Goal: Task Accomplishment & Management: Manage account settings

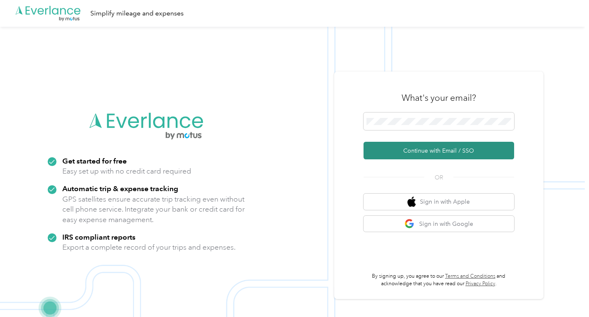
click at [433, 149] on button "Continue with Email / SSO" at bounding box center [438, 151] width 151 height 18
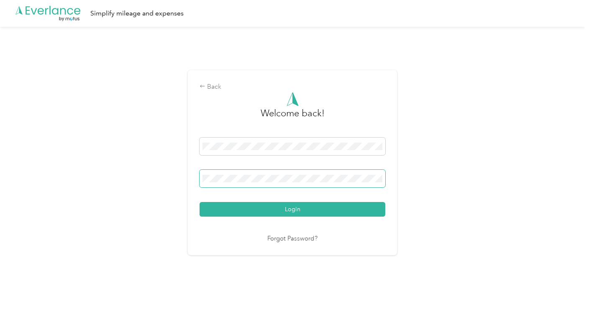
click at [269, 171] on span at bounding box center [292, 179] width 186 height 18
click at [199, 202] on button "Login" at bounding box center [292, 209] width 186 height 15
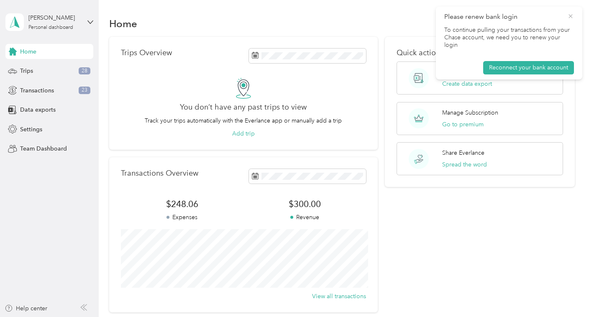
click at [570, 15] on icon at bounding box center [570, 17] width 7 height 8
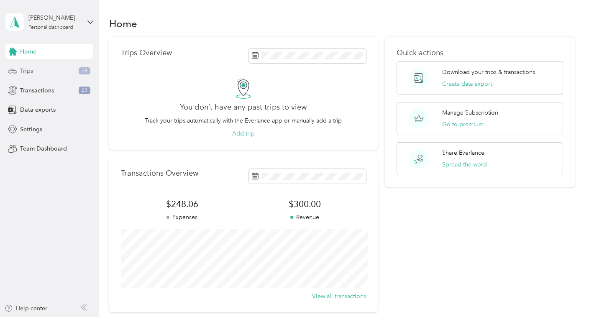
click at [32, 73] on span "Trips" at bounding box center [26, 70] width 13 height 9
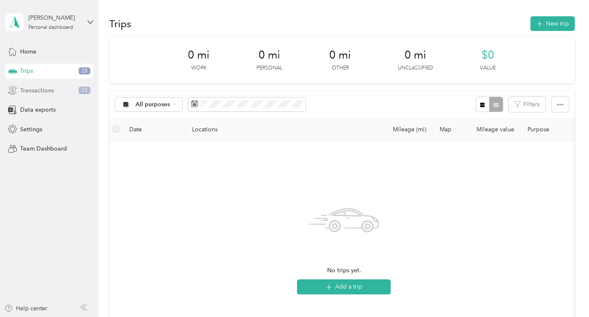
click at [29, 90] on span "Transactions" at bounding box center [37, 90] width 34 height 9
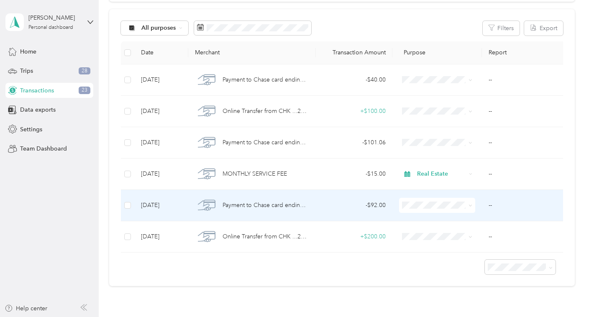
scroll to position [75, 0]
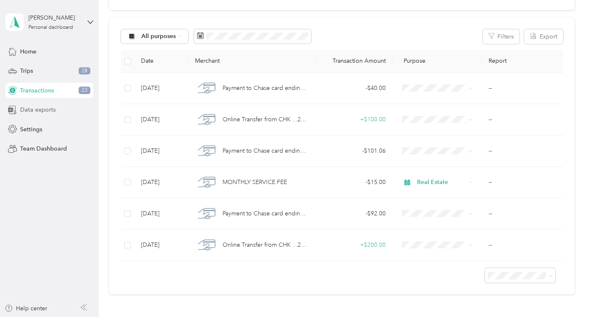
click at [46, 110] on span "Data exports" at bounding box center [38, 109] width 36 height 9
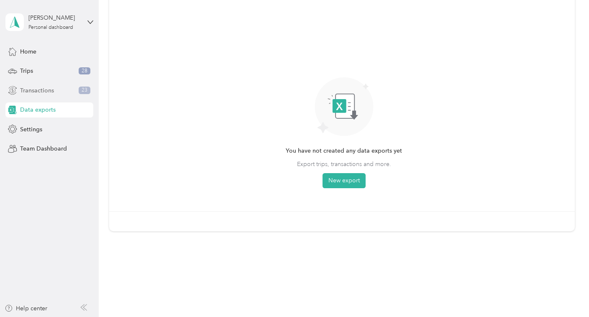
click at [41, 95] on div "Transactions 23" at bounding box center [49, 90] width 88 height 15
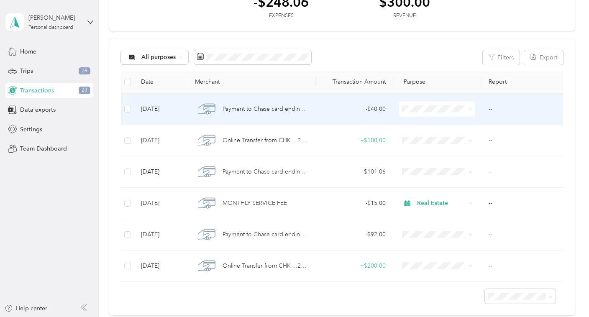
scroll to position [51, 0]
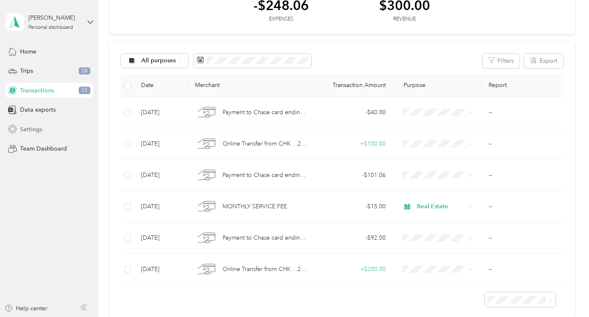
click at [33, 129] on span "Settings" at bounding box center [31, 129] width 22 height 9
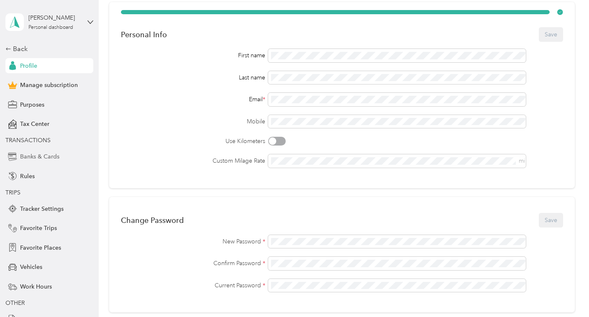
click at [33, 157] on span "Banks & Cards" at bounding box center [39, 156] width 39 height 9
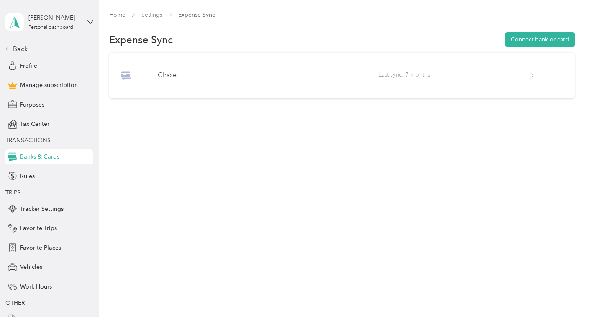
click at [533, 78] on icon at bounding box center [531, 75] width 10 height 10
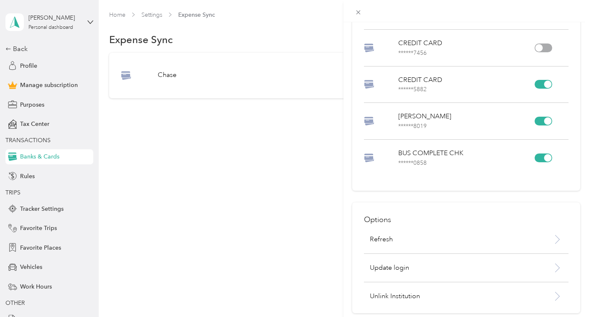
scroll to position [236, 0]
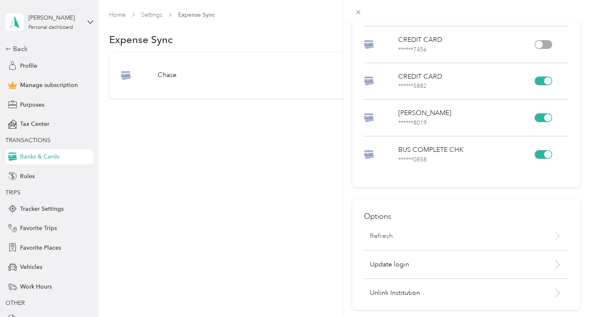
click at [386, 236] on p "Refresh" at bounding box center [381, 236] width 23 height 10
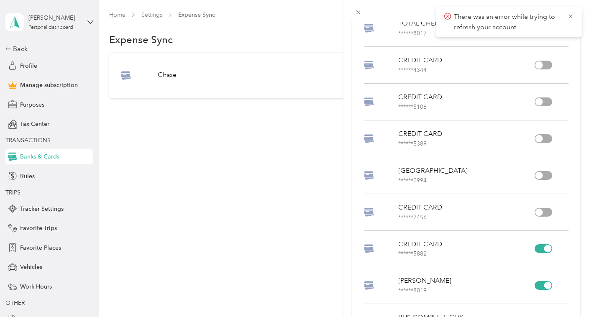
scroll to position [0, 0]
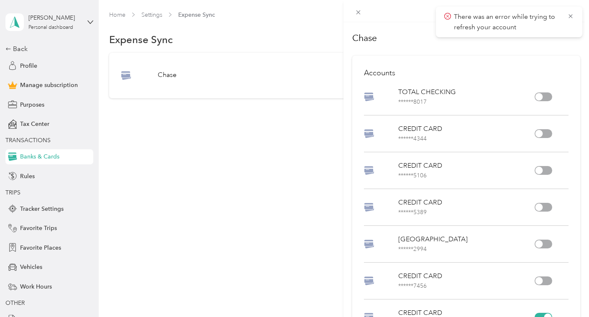
click at [152, 72] on div "Chase Accounts TOTAL CHECKING ****** 8017 CREDIT CARD ****** 4344 CREDIT CARD *…" at bounding box center [294, 158] width 589 height 317
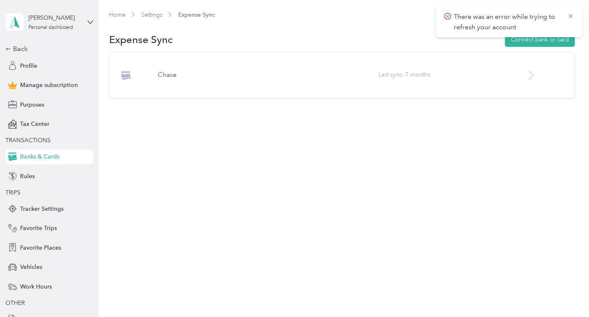
click at [441, 76] on span "Last sync: 7 months" at bounding box center [451, 75] width 147 height 10
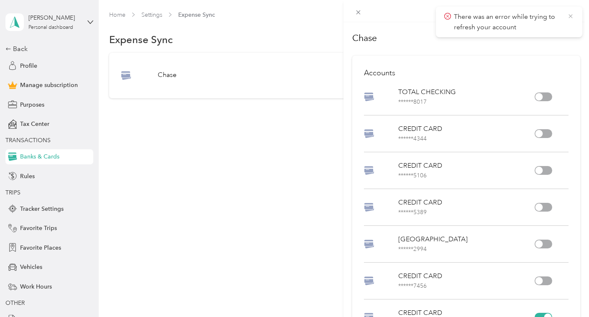
click at [568, 17] on icon at bounding box center [570, 17] width 7 height 8
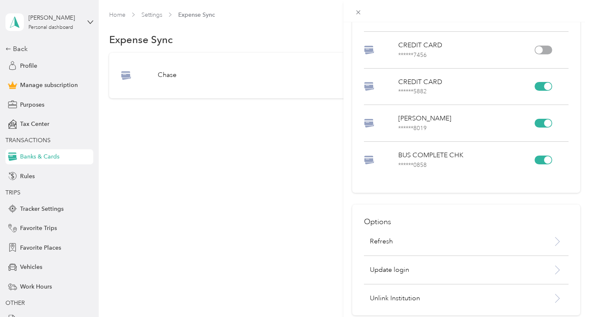
scroll to position [236, 0]
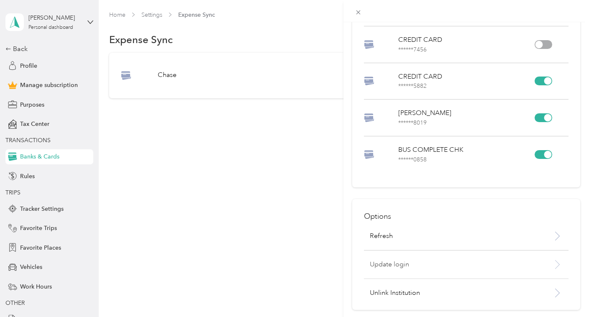
click at [400, 265] on p "Update login" at bounding box center [452, 265] width 164 height 10
click at [571, 18] on icon at bounding box center [570, 17] width 7 height 8
click at [429, 259] on div "Options Refresh Update login Unlink Institution" at bounding box center [466, 254] width 228 height 111
click at [407, 262] on p "Update login" at bounding box center [452, 265] width 164 height 10
click at [546, 82] on div at bounding box center [548, 81] width 8 height 8
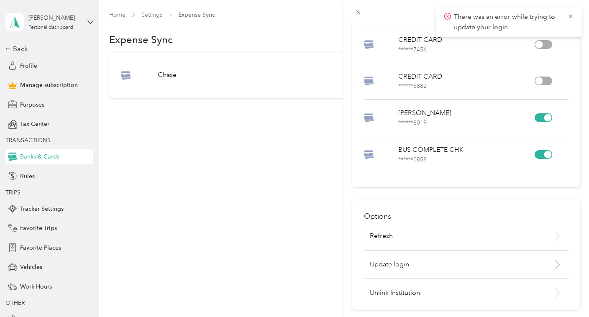
click at [545, 117] on div at bounding box center [548, 118] width 8 height 8
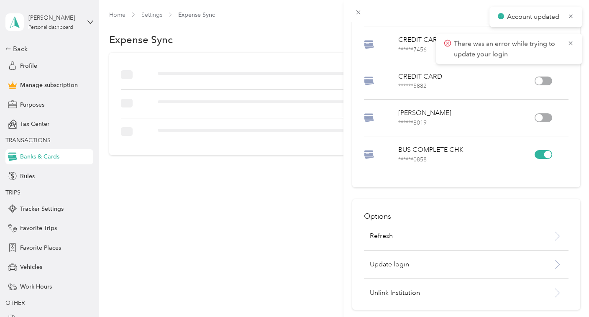
click at [546, 153] on div at bounding box center [548, 155] width 8 height 8
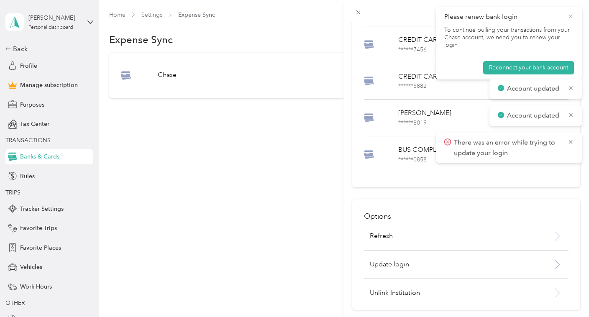
click at [568, 18] on icon at bounding box center [570, 17] width 7 height 8
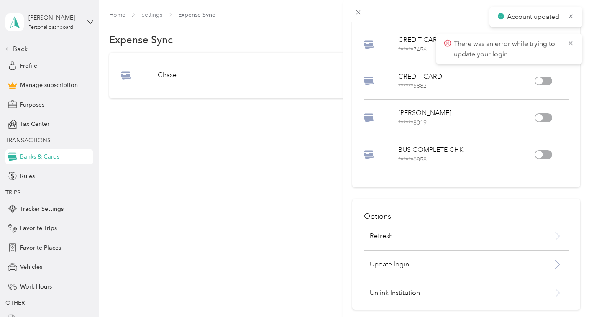
click at [309, 98] on div "Chase Accounts TOTAL CHECKING ****** 8017 CREDIT CARD ****** 4344 CREDIT CARD *…" at bounding box center [294, 158] width 589 height 317
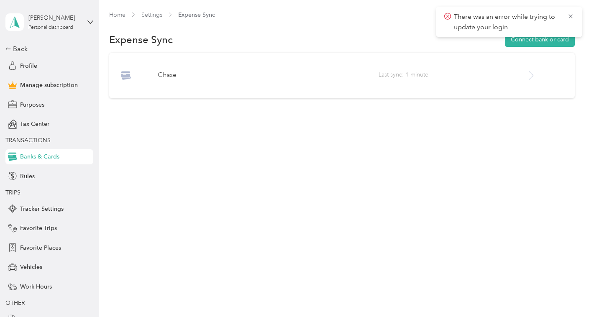
click at [276, 76] on p "Chase" at bounding box center [268, 75] width 221 height 10
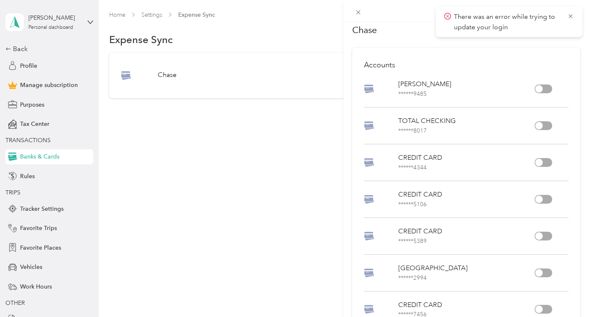
scroll to position [9, 0]
click at [541, 89] on div at bounding box center [539, 88] width 8 height 8
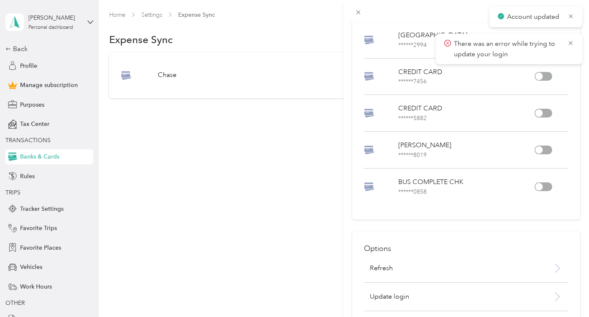
scroll to position [273, 0]
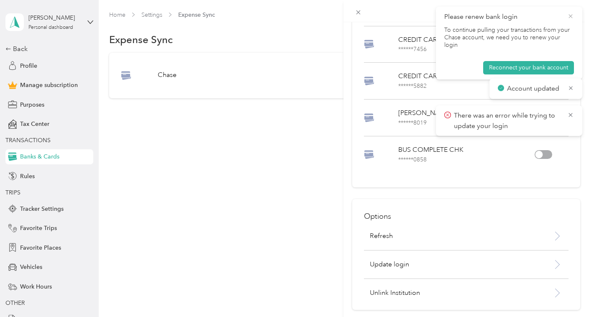
click at [571, 19] on icon at bounding box center [570, 17] width 7 height 8
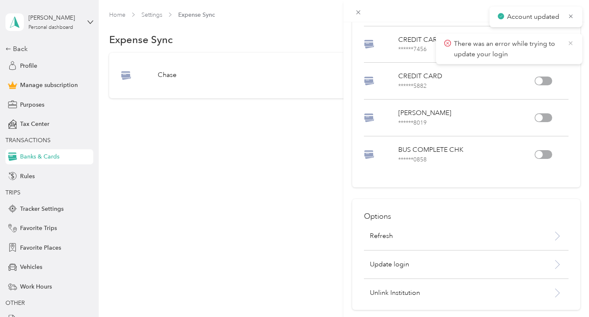
click at [570, 43] on icon at bounding box center [570, 43] width 7 height 8
click at [572, 16] on icon at bounding box center [571, 17] width 6 height 8
click at [33, 160] on div "Chase Accounts [PERSON_NAME] ****** 9485 TOTAL CHECKING ****** 8017 CREDIT CARD…" at bounding box center [294, 158] width 589 height 317
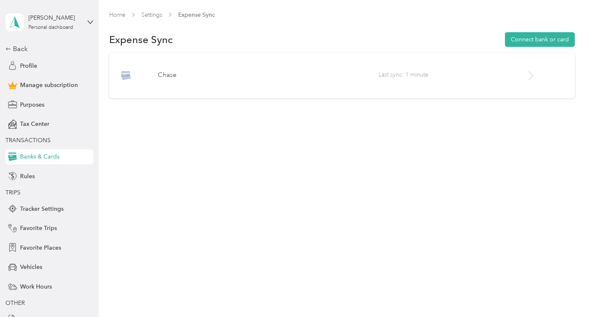
click at [159, 77] on p "Chase" at bounding box center [268, 75] width 221 height 10
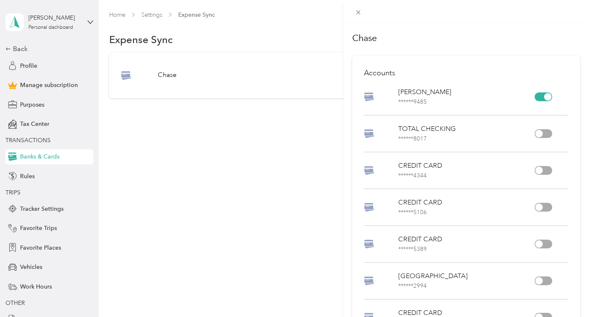
click at [160, 78] on div "Chase Accounts [PERSON_NAME] ****** 9485 TOTAL CHECKING ****** 8017 CREDIT CARD…" at bounding box center [294, 158] width 589 height 317
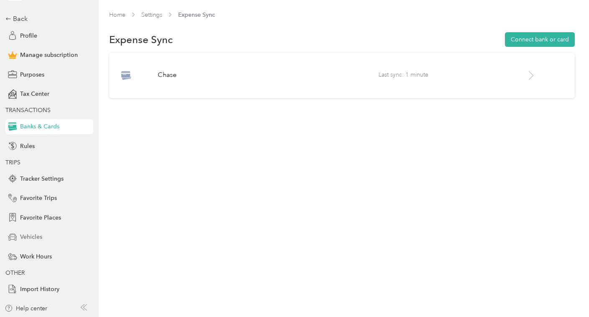
scroll to position [0, 0]
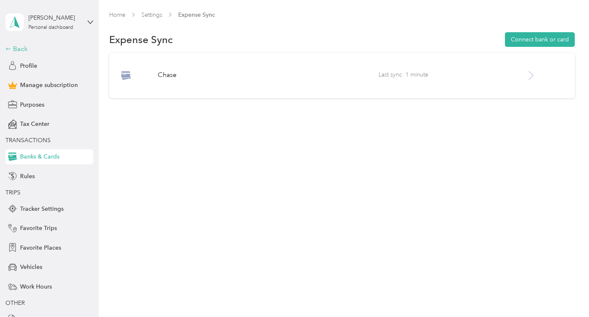
click at [19, 46] on div "Back" at bounding box center [47, 49] width 84 height 10
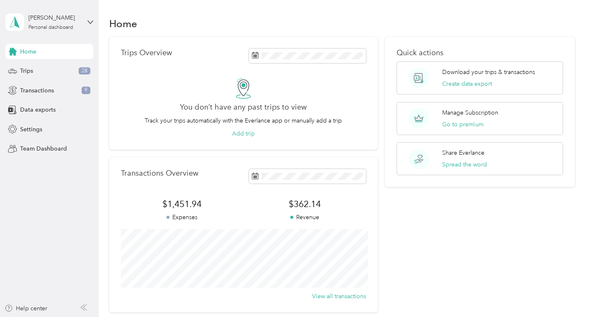
click at [312, 204] on span "$362.14" at bounding box center [304, 204] width 123 height 12
click at [39, 70] on div "Trips 28" at bounding box center [49, 71] width 88 height 15
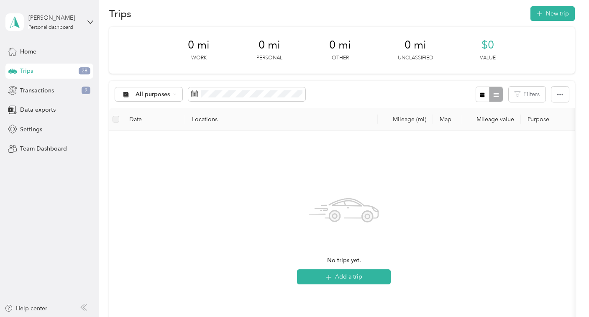
scroll to position [8, 0]
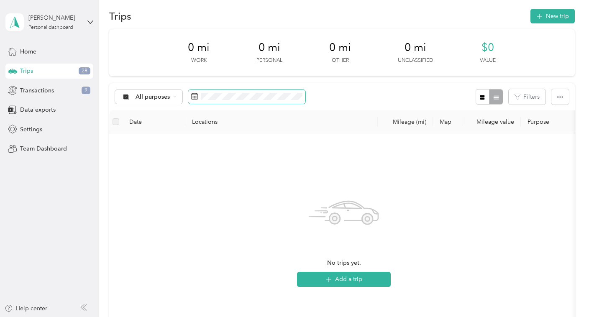
click at [216, 101] on span at bounding box center [246, 97] width 117 height 14
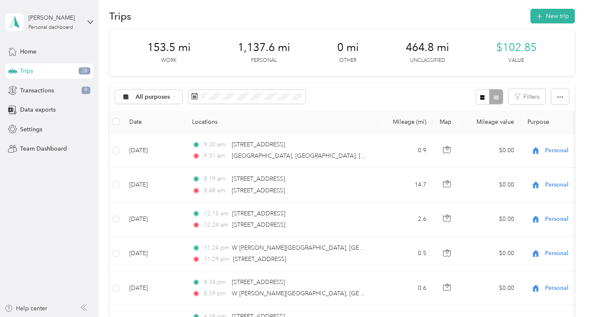
click at [344, 92] on div "All purposes Filters" at bounding box center [341, 96] width 465 height 27
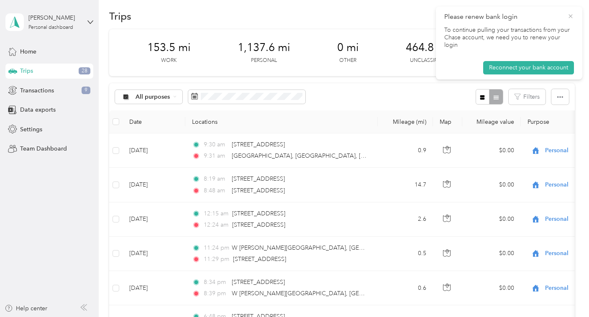
click at [572, 15] on icon at bounding box center [570, 17] width 7 height 8
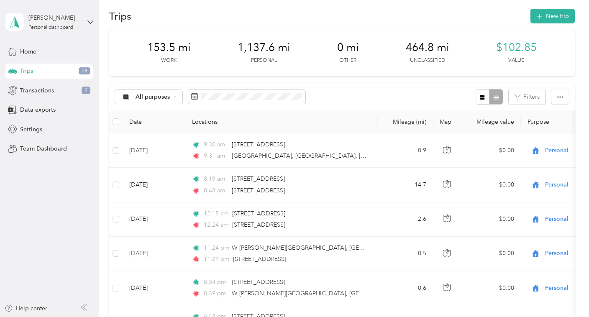
click at [537, 121] on th "Purpose" at bounding box center [579, 121] width 117 height 23
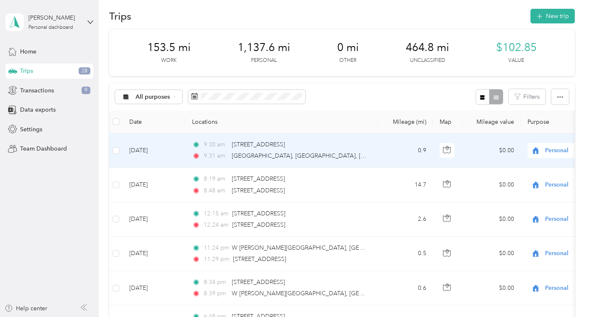
scroll to position [10, 0]
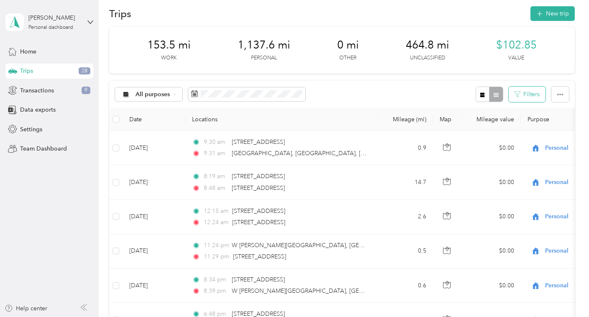
click at [533, 99] on button "Filters" at bounding box center [527, 94] width 37 height 15
click at [445, 92] on div "All purposes Filters" at bounding box center [341, 94] width 465 height 27
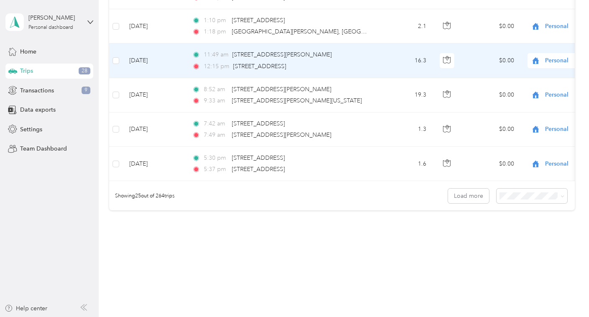
scroll to position [829, 0]
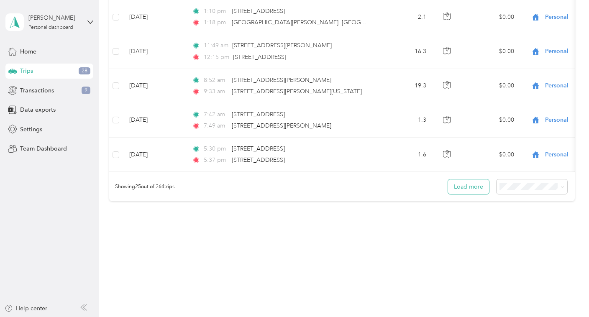
click at [475, 186] on button "Load more" at bounding box center [468, 186] width 41 height 15
click at [466, 187] on button "Load more" at bounding box center [468, 186] width 41 height 15
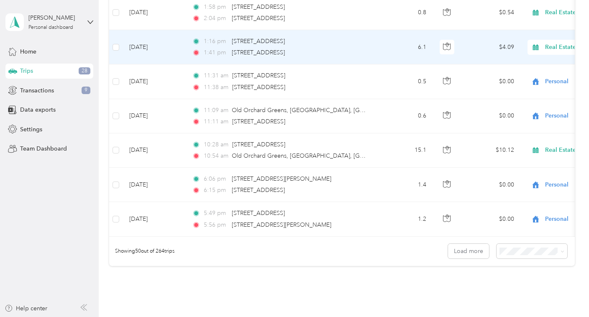
scroll to position [1637, 0]
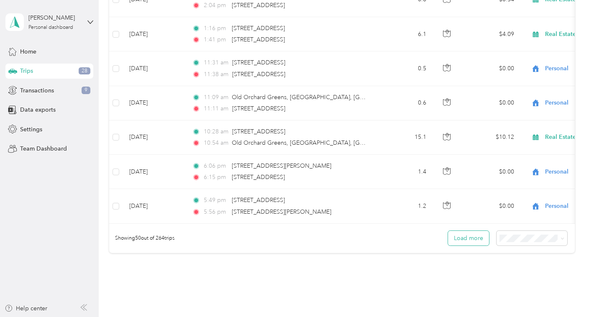
click at [471, 240] on button "Load more" at bounding box center [468, 238] width 41 height 15
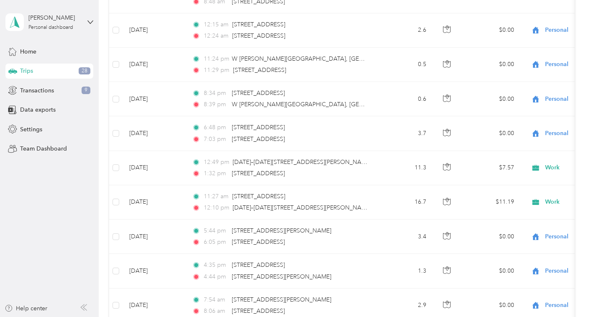
scroll to position [0, 0]
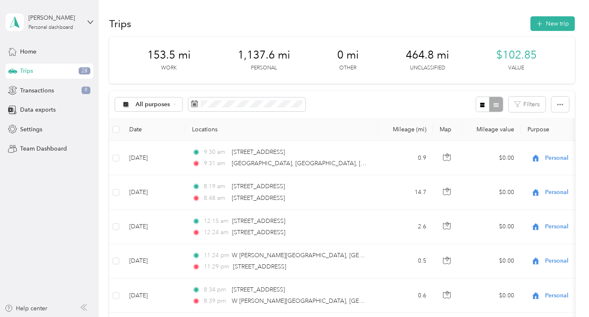
click at [534, 129] on th "Purpose" at bounding box center [579, 129] width 117 height 23
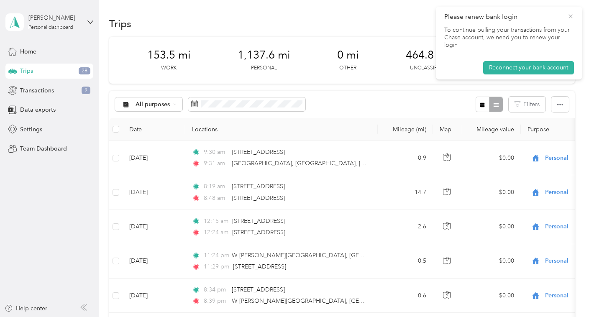
click at [572, 18] on icon at bounding box center [570, 17] width 7 height 8
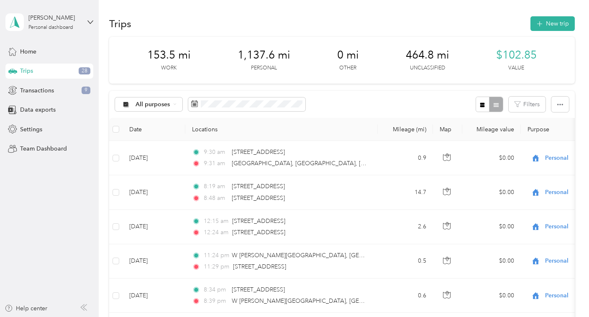
click at [535, 126] on th "Purpose" at bounding box center [579, 129] width 117 height 23
click at [536, 133] on th "Purpose" at bounding box center [579, 129] width 117 height 23
click at [124, 101] on icon at bounding box center [126, 104] width 10 height 7
click at [139, 151] on li "Work" at bounding box center [148, 148] width 67 height 15
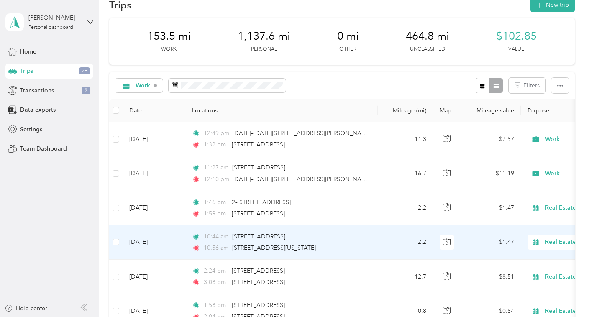
scroll to position [20, 0]
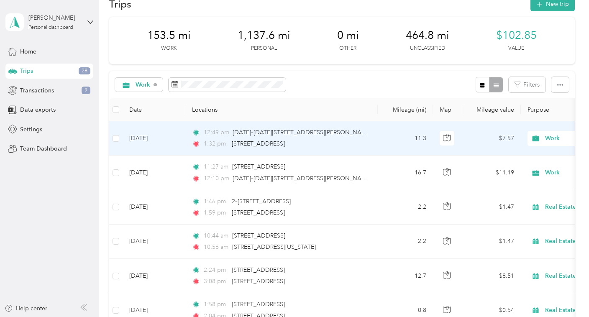
click at [554, 138] on span "Work" at bounding box center [583, 138] width 77 height 9
click at [532, 182] on span "Real Estate" at bounding box center [544, 181] width 77 height 9
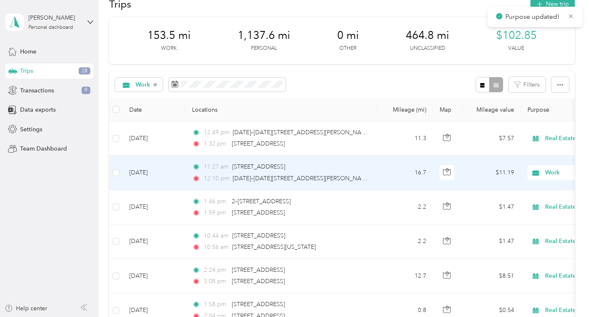
click at [545, 172] on span "Work" at bounding box center [575, 172] width 91 height 9
click at [523, 215] on span "Real Estate" at bounding box center [544, 215] width 77 height 9
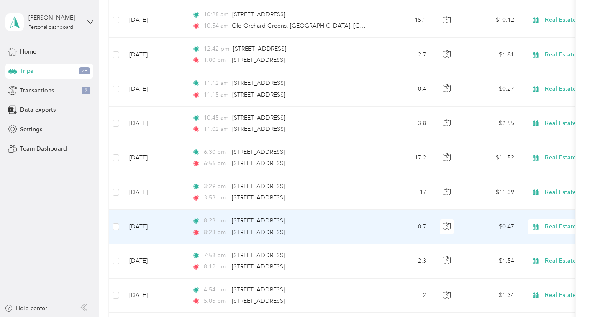
scroll to position [379, 0]
click at [551, 226] on span "Real Estate" at bounding box center [583, 226] width 77 height 9
click at [524, 125] on li "Personal" at bounding box center [537, 122] width 104 height 15
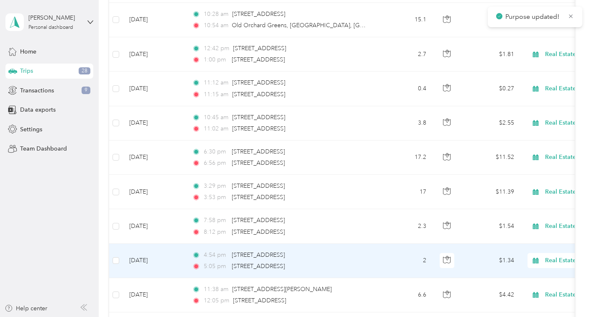
click at [544, 259] on span "Real Estate" at bounding box center [575, 260] width 91 height 9
click at [521, 155] on span "Personal" at bounding box center [544, 157] width 77 height 9
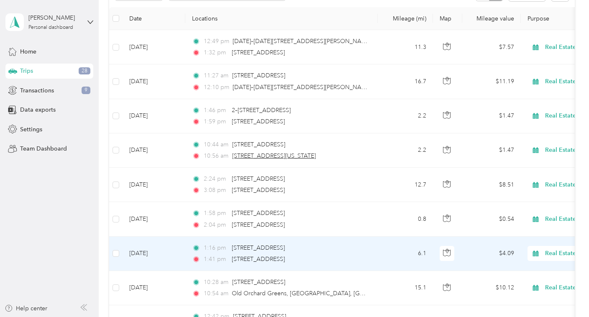
scroll to position [117, 0]
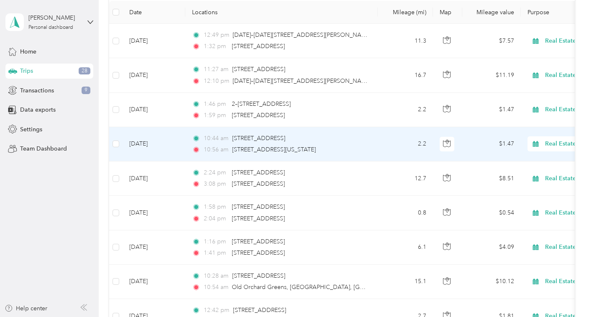
click at [548, 141] on span "Real Estate" at bounding box center [583, 143] width 77 height 9
click at [518, 177] on li "Personal" at bounding box center [537, 174] width 104 height 15
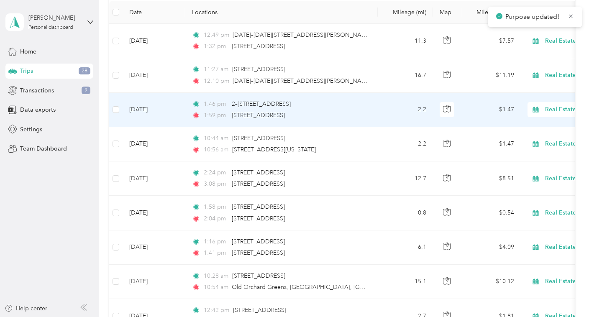
click at [558, 112] on span "Real Estate" at bounding box center [583, 109] width 77 height 9
click at [541, 144] on ol "Work Personal Real Estate Other Charity Medical Moving Commute" at bounding box center [537, 173] width 104 height 117
click at [558, 112] on span "Real Estate" at bounding box center [583, 109] width 77 height 9
click at [529, 141] on li "Personal" at bounding box center [537, 140] width 104 height 15
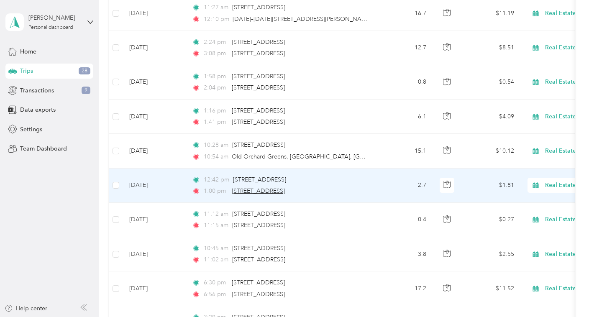
scroll to position [187, 0]
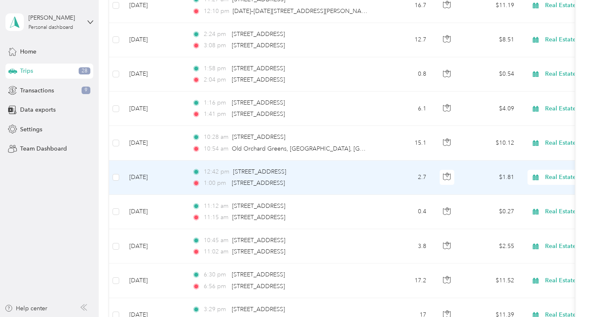
click at [537, 176] on icon at bounding box center [535, 177] width 6 height 6
click at [524, 208] on li "Personal" at bounding box center [537, 207] width 104 height 15
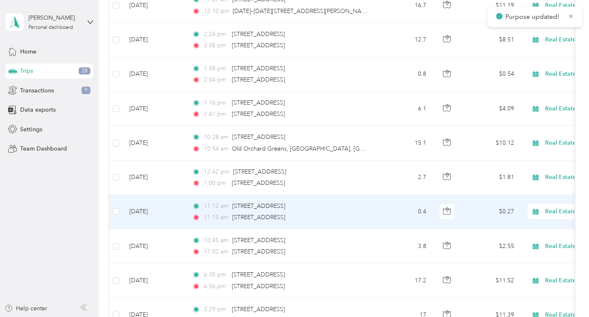
click at [553, 242] on span "Real Estate" at bounding box center [583, 246] width 77 height 9
click at [533, 106] on span "Personal" at bounding box center [544, 106] width 77 height 9
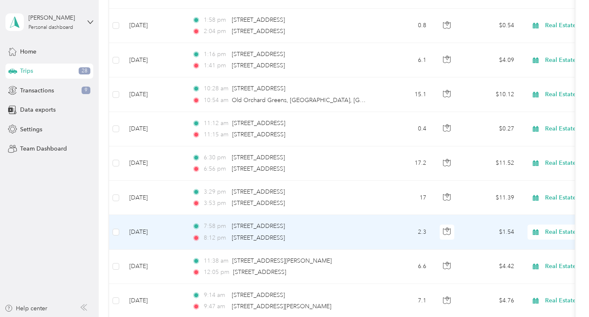
scroll to position [265, 0]
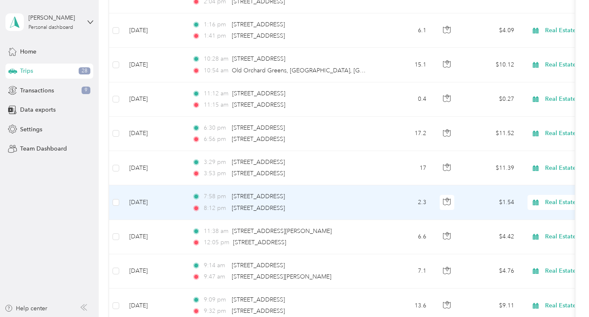
click at [544, 205] on span "Real Estate" at bounding box center [575, 202] width 91 height 9
click at [522, 97] on span "Personal" at bounding box center [544, 99] width 77 height 9
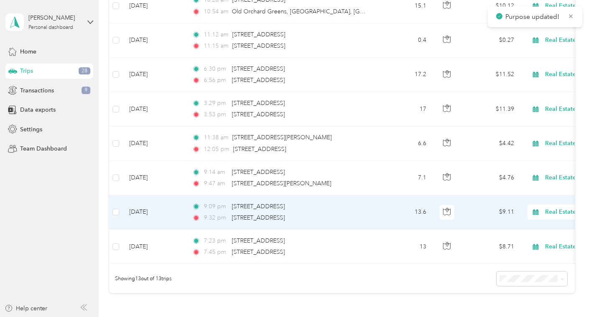
scroll to position [325, 0]
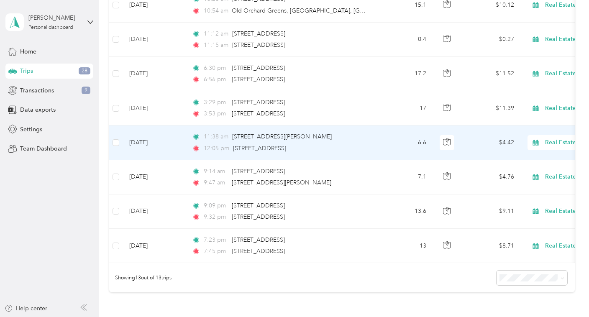
click at [546, 143] on span "Real Estate" at bounding box center [583, 142] width 77 height 9
click at [520, 174] on span "Personal" at bounding box center [544, 173] width 77 height 9
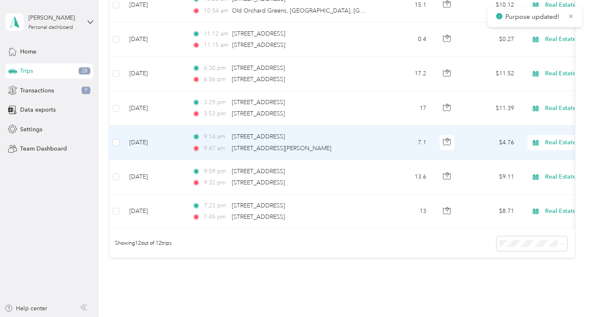
click at [555, 143] on span "Real Estate" at bounding box center [583, 142] width 77 height 9
click at [525, 177] on ol "Work Personal Real Estate Other Charity Medical Moving Commute" at bounding box center [537, 209] width 104 height 117
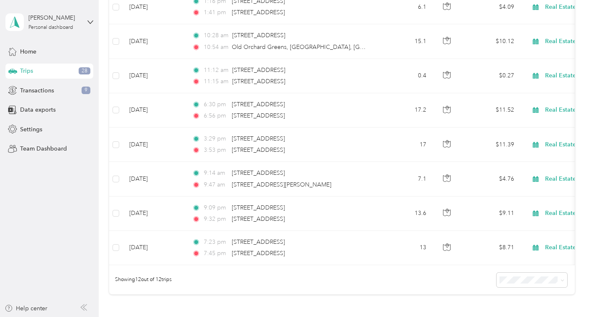
scroll to position [313, 0]
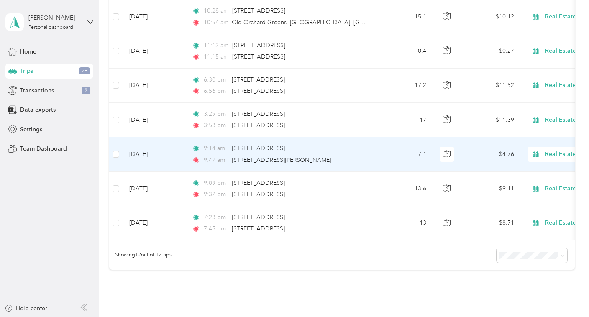
click at [563, 151] on span "Real Estate" at bounding box center [583, 154] width 77 height 9
click at [522, 184] on span "Personal" at bounding box center [544, 184] width 77 height 9
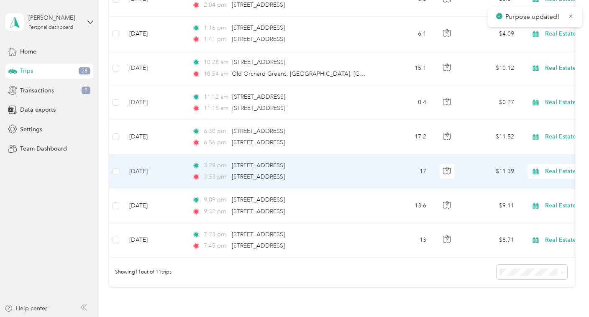
scroll to position [261, 0]
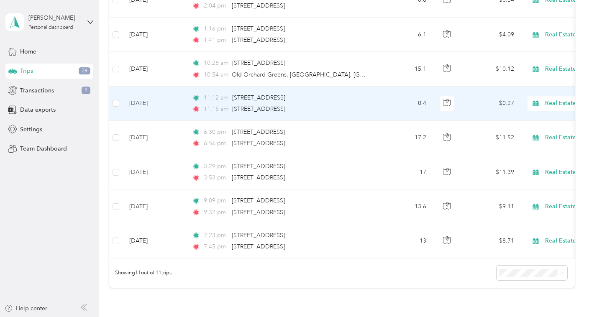
click at [553, 103] on span "Real Estate" at bounding box center [583, 103] width 77 height 9
click at [541, 131] on span "Personal" at bounding box center [544, 133] width 77 height 9
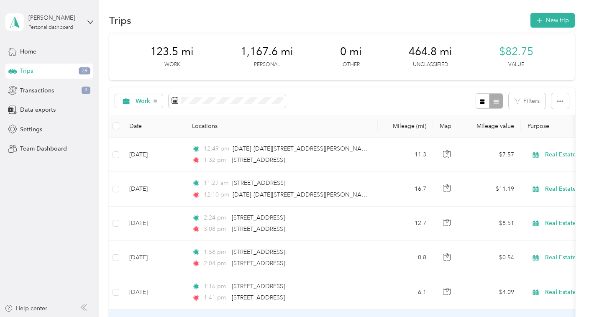
scroll to position [0, 0]
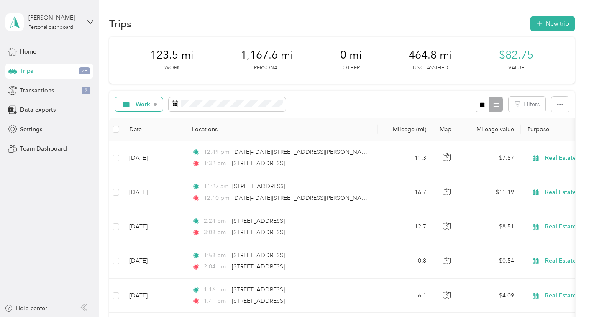
click at [146, 102] on span "Work" at bounding box center [143, 105] width 15 height 6
click at [152, 136] on li "Unclassified" at bounding box center [145, 134] width 61 height 15
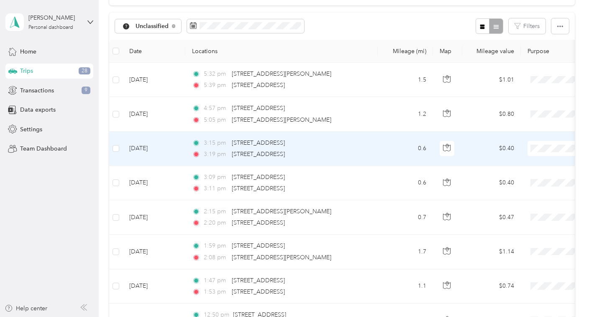
scroll to position [79, 0]
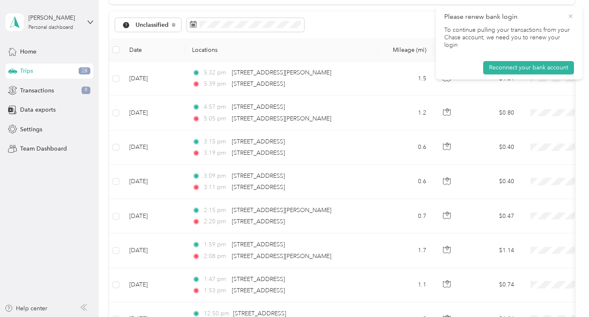
click at [572, 13] on icon at bounding box center [570, 17] width 7 height 8
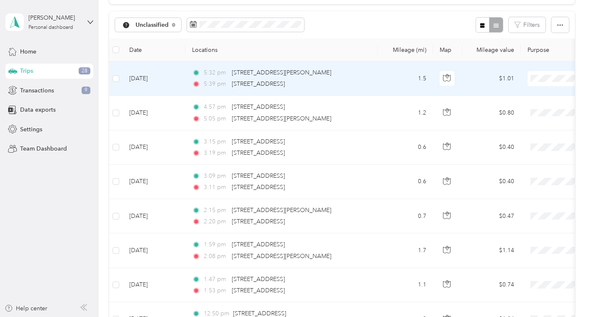
click at [519, 110] on li "Personal" at bounding box center [537, 109] width 104 height 15
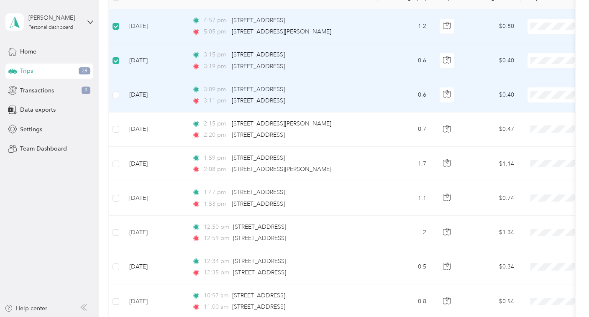
scroll to position [141, 0]
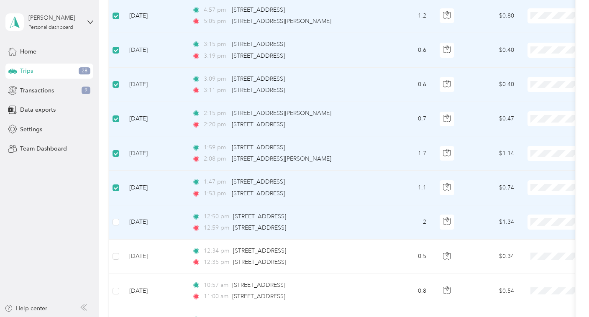
click at [120, 230] on td at bounding box center [115, 222] width 13 height 34
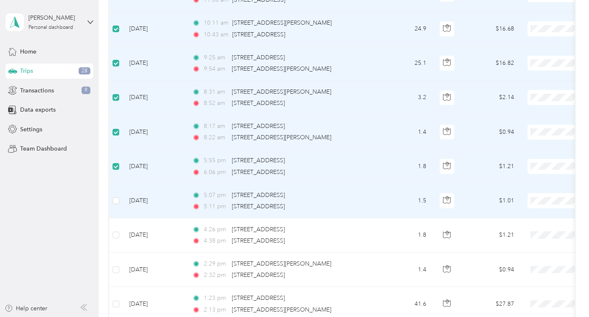
click at [119, 202] on td at bounding box center [115, 201] width 13 height 34
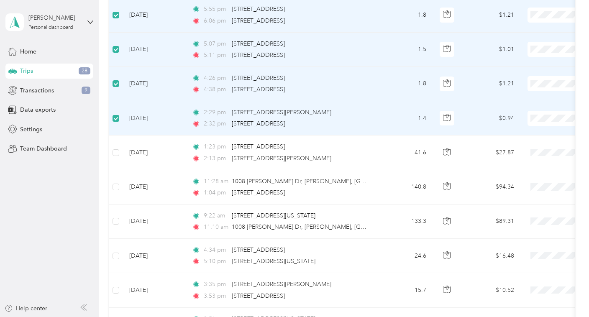
scroll to position [592, 0]
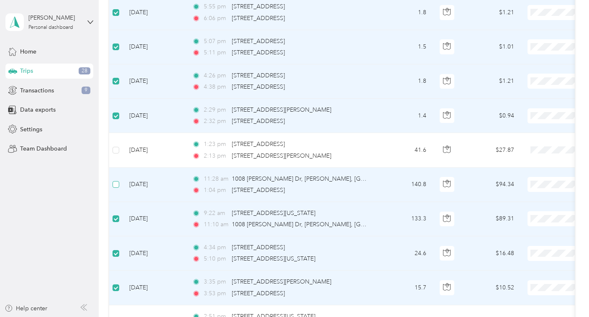
click at [114, 180] on label at bounding box center [116, 184] width 7 height 9
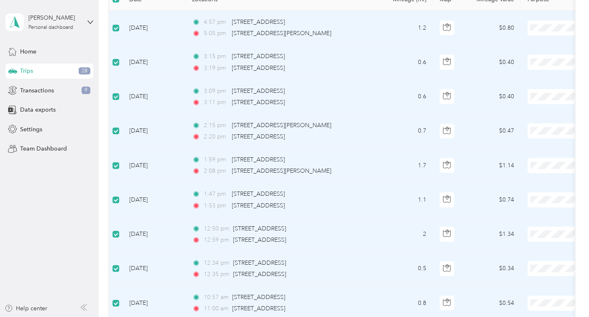
scroll to position [0, 0]
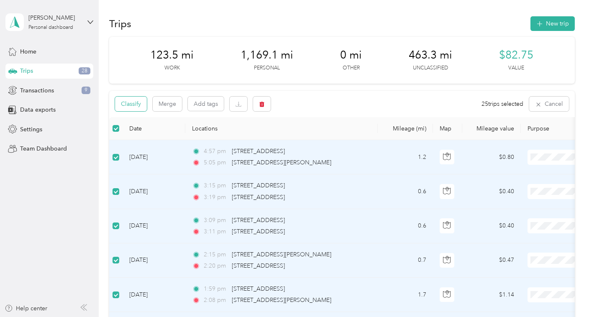
click at [130, 102] on button "Classify" at bounding box center [131, 104] width 32 height 15
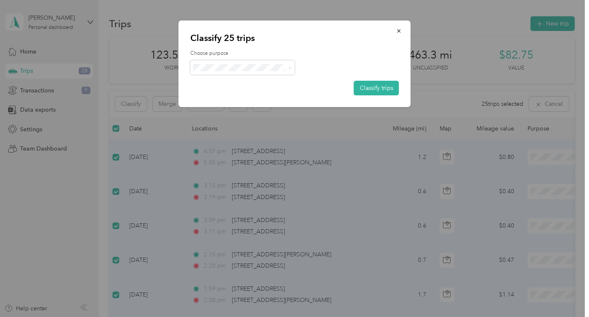
click at [220, 97] on span "Personal" at bounding box center [250, 97] width 78 height 9
click at [368, 86] on button "Classify trips" at bounding box center [376, 88] width 45 height 15
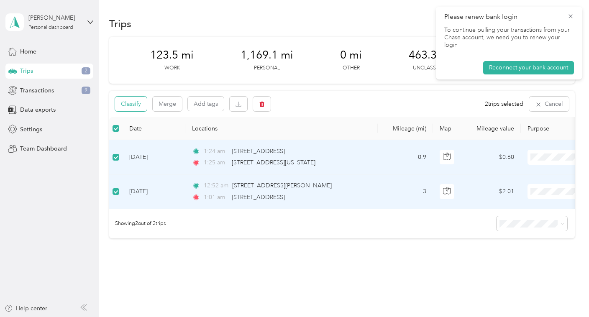
click at [136, 107] on button "Classify" at bounding box center [131, 104] width 32 height 15
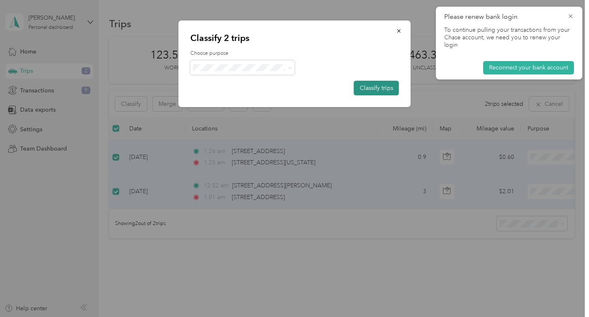
click at [374, 86] on button "Classify trips" at bounding box center [376, 88] width 45 height 15
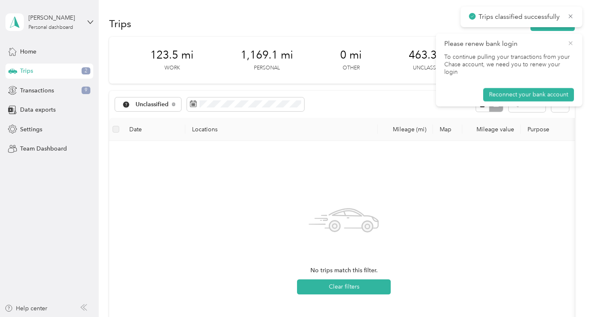
click at [570, 45] on icon at bounding box center [570, 43] width 7 height 8
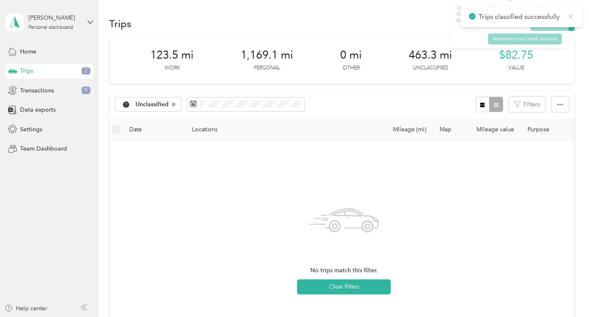
click at [570, 19] on icon at bounding box center [570, 17] width 7 height 8
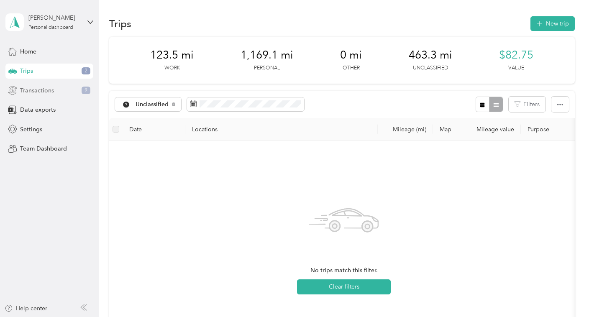
click at [36, 92] on span "Transactions" at bounding box center [37, 90] width 34 height 9
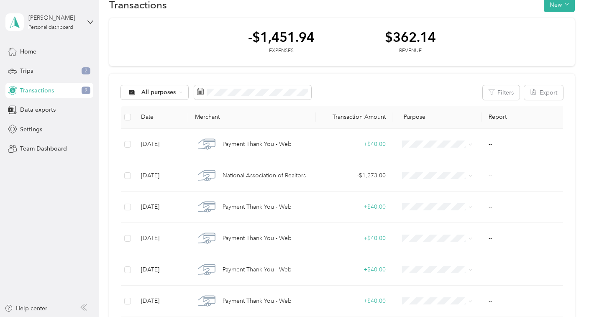
scroll to position [12, 0]
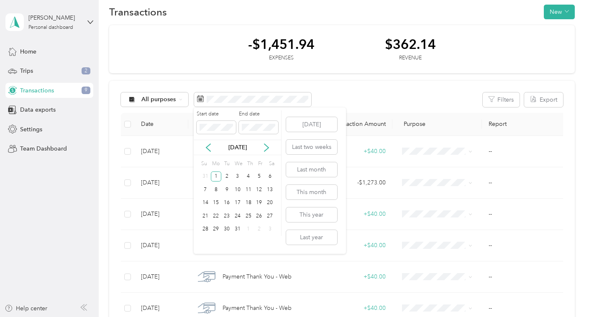
click at [279, 130] on div "Start date End date" at bounding box center [237, 124] width 87 height 29
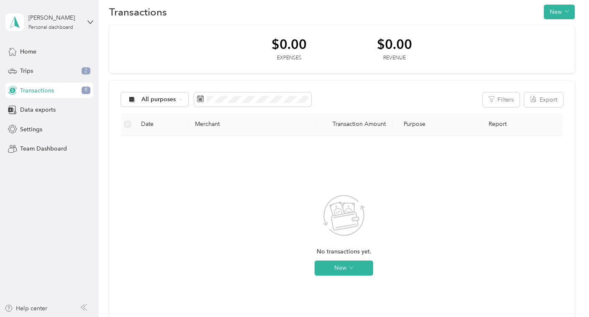
click at [327, 106] on body "[PERSON_NAME] Personal dashboard Home Trips 2 Transactions 9 Data exports Setti…" at bounding box center [292, 158] width 585 height 317
click at [36, 113] on span "Data exports" at bounding box center [38, 109] width 36 height 9
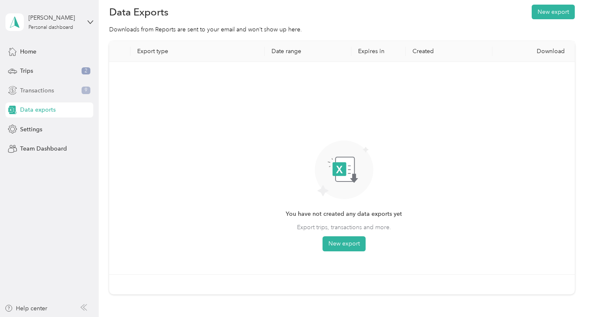
click at [38, 95] on div "Transactions 9" at bounding box center [49, 90] width 88 height 15
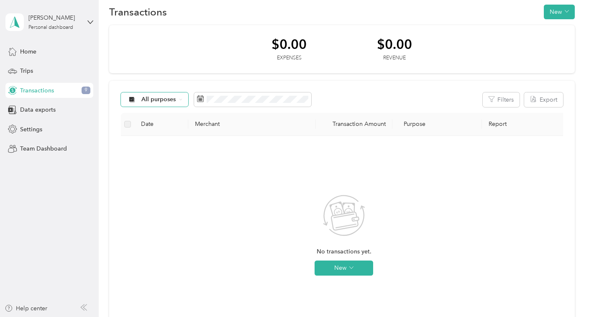
click at [174, 100] on span "All purposes" at bounding box center [158, 100] width 35 height 6
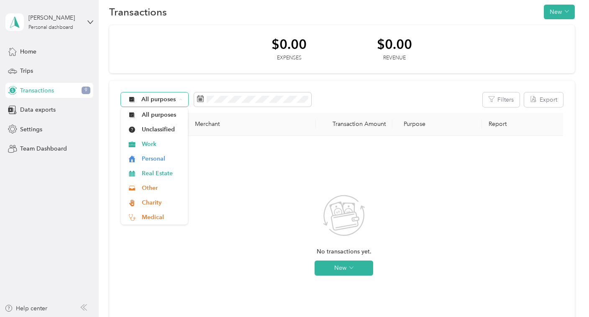
click at [169, 99] on span "All purposes" at bounding box center [158, 100] width 35 height 6
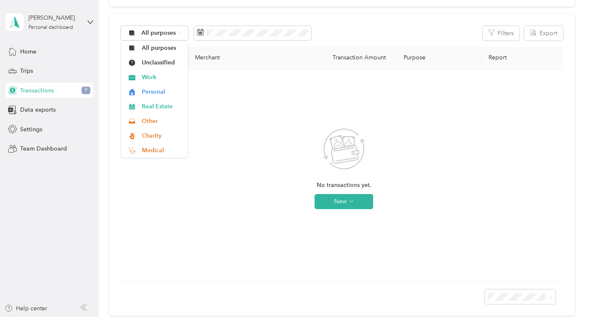
scroll to position [79, 0]
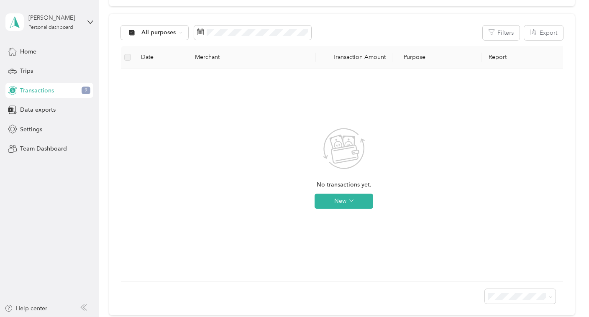
click at [335, 195] on button "New" at bounding box center [344, 201] width 59 height 15
click at [355, 196] on button "New" at bounding box center [344, 201] width 59 height 15
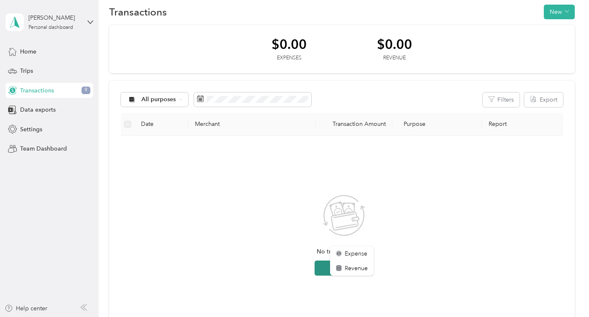
scroll to position [0, 0]
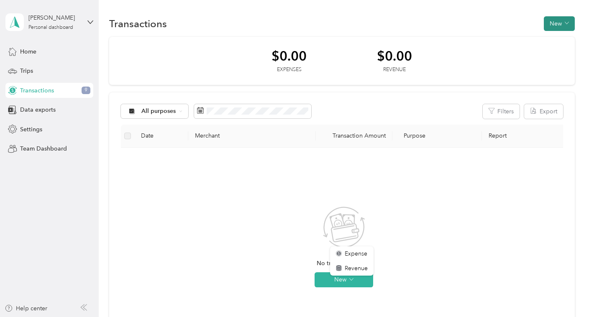
click at [573, 23] on button "New" at bounding box center [559, 23] width 31 height 15
click at [529, 17] on div "Transactions New" at bounding box center [341, 24] width 465 height 18
click at [339, 286] on button "New" at bounding box center [344, 279] width 59 height 15
click at [355, 255] on span "Expense" at bounding box center [356, 253] width 23 height 9
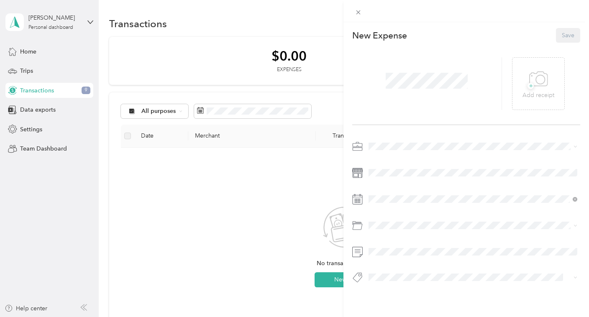
click at [381, 152] on span at bounding box center [473, 146] width 215 height 13
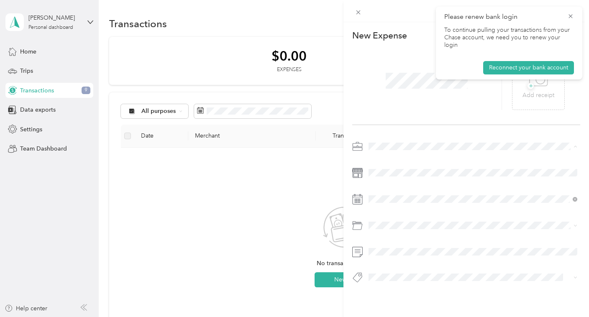
click at [383, 192] on li "Real Estate" at bounding box center [473, 190] width 215 height 15
click at [570, 16] on icon at bounding box center [570, 16] width 4 height 4
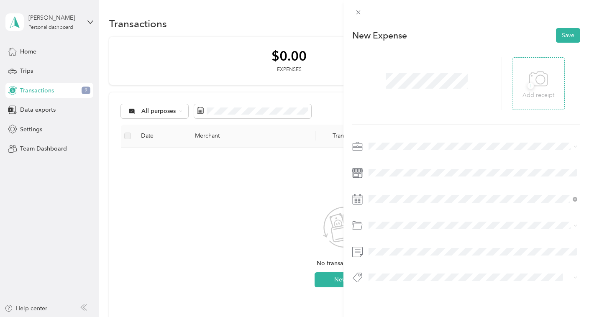
click at [539, 76] on icon at bounding box center [538, 79] width 19 height 23
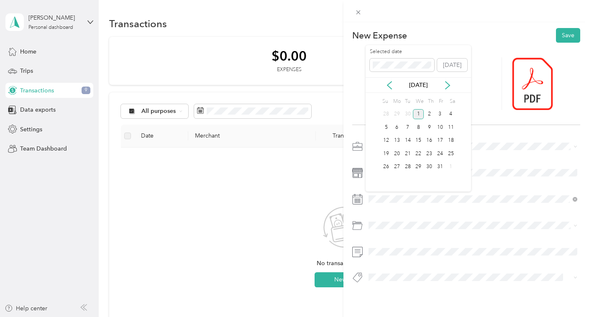
click at [423, 83] on p "[DATE]" at bounding box center [418, 85] width 35 height 9
click at [388, 84] on icon at bounding box center [389, 86] width 4 height 8
click at [409, 165] on div "29" at bounding box center [407, 167] width 11 height 10
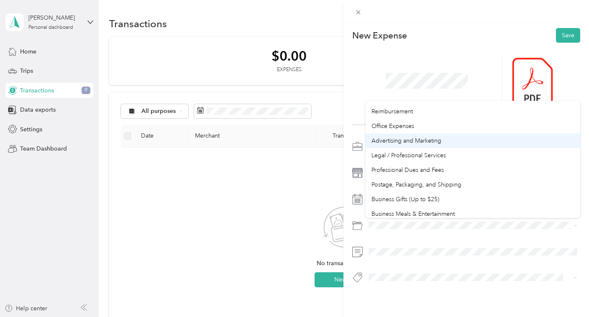
scroll to position [242, 0]
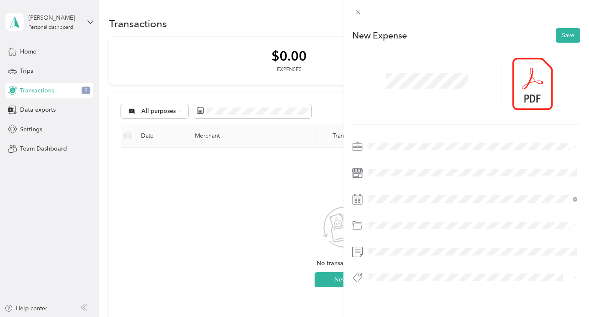
click at [394, 163] on div "Professional Dues and Fees" at bounding box center [472, 163] width 203 height 9
click at [566, 33] on button "Save" at bounding box center [568, 35] width 24 height 15
click at [402, 189] on div "Specify the merchant" at bounding box center [473, 186] width 215 height 8
click at [570, 34] on button "Save" at bounding box center [568, 35] width 24 height 15
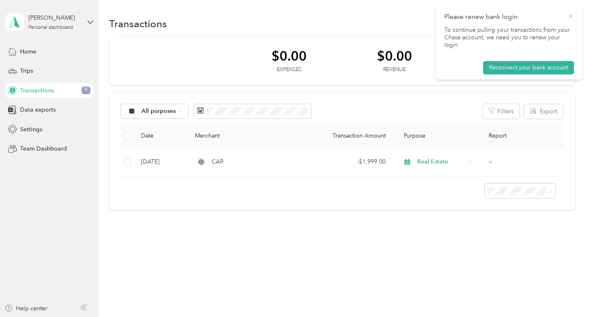
click at [570, 17] on icon at bounding box center [570, 17] width 7 height 8
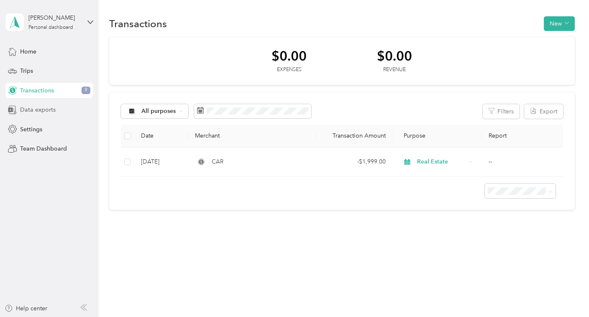
click at [33, 111] on span "Data exports" at bounding box center [38, 109] width 36 height 9
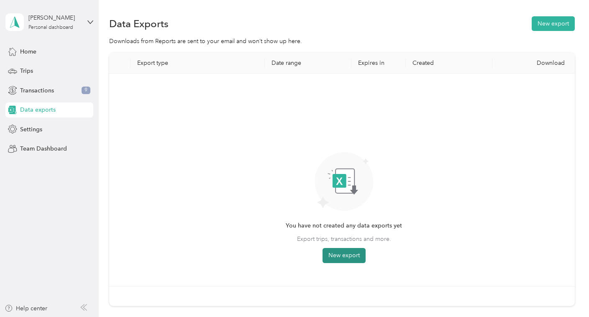
click at [351, 254] on button "New export" at bounding box center [343, 255] width 43 height 15
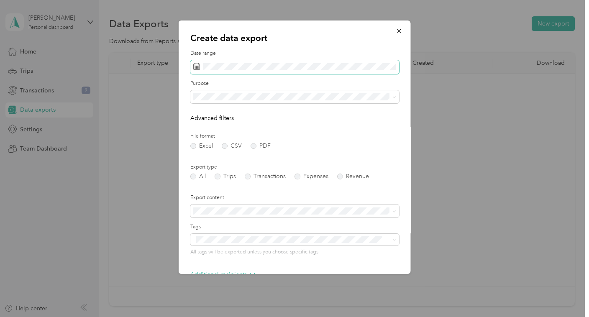
click at [226, 71] on span at bounding box center [294, 67] width 209 height 14
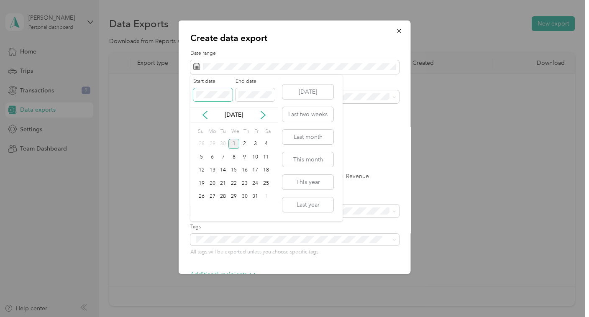
click at [159, 317] on div "Create data export Date range Purpose Advanced filters File format Excel CSV PD…" at bounding box center [292, 317] width 585 height 0
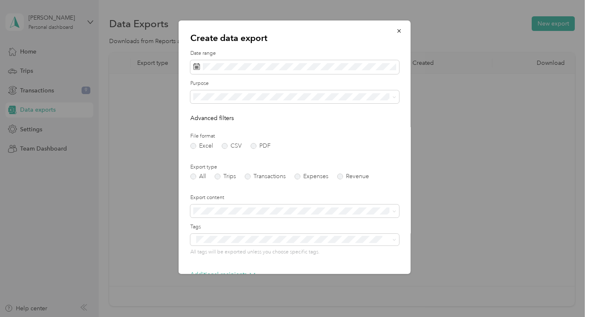
click at [336, 51] on label "Date range" at bounding box center [294, 54] width 209 height 8
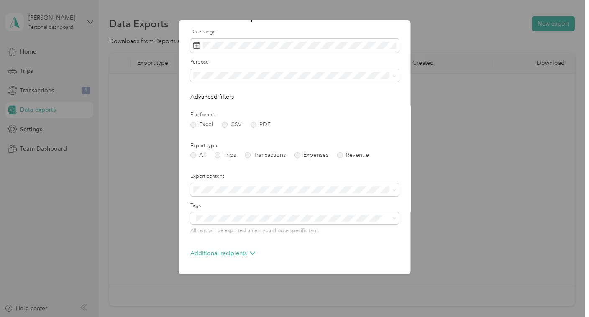
scroll to position [50, 0]
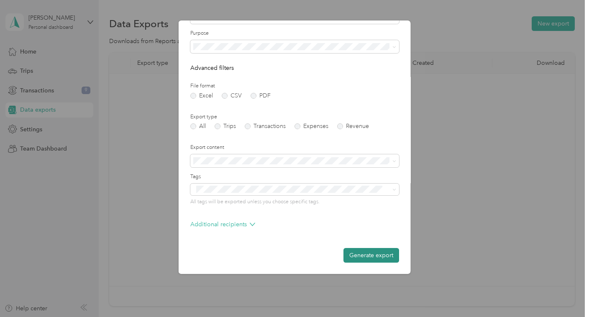
click at [379, 252] on button "Generate export" at bounding box center [371, 255] width 56 height 15
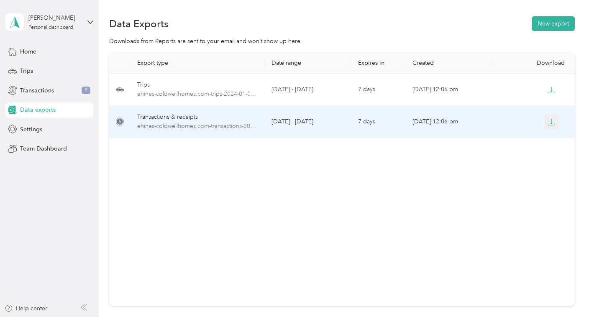
click at [555, 125] on button "button" at bounding box center [551, 121] width 15 height 15
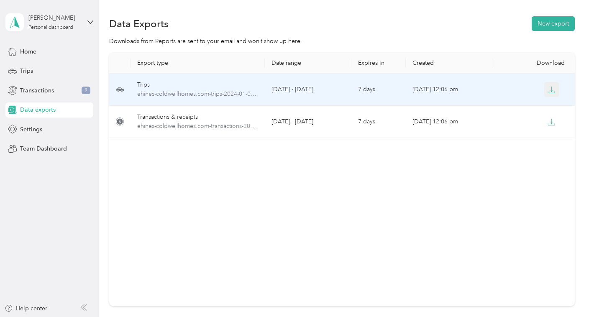
click at [555, 87] on icon "button" at bounding box center [551, 90] width 8 height 8
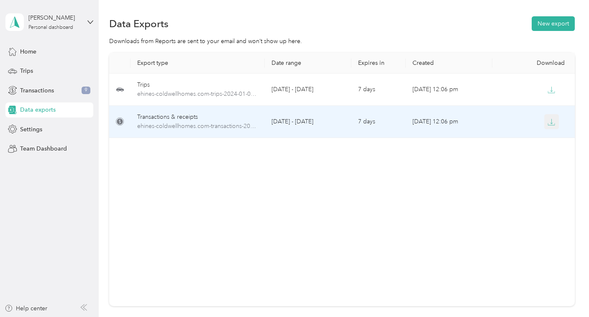
click at [556, 120] on button "button" at bounding box center [551, 121] width 15 height 15
